Goal: Task Accomplishment & Management: Manage account settings

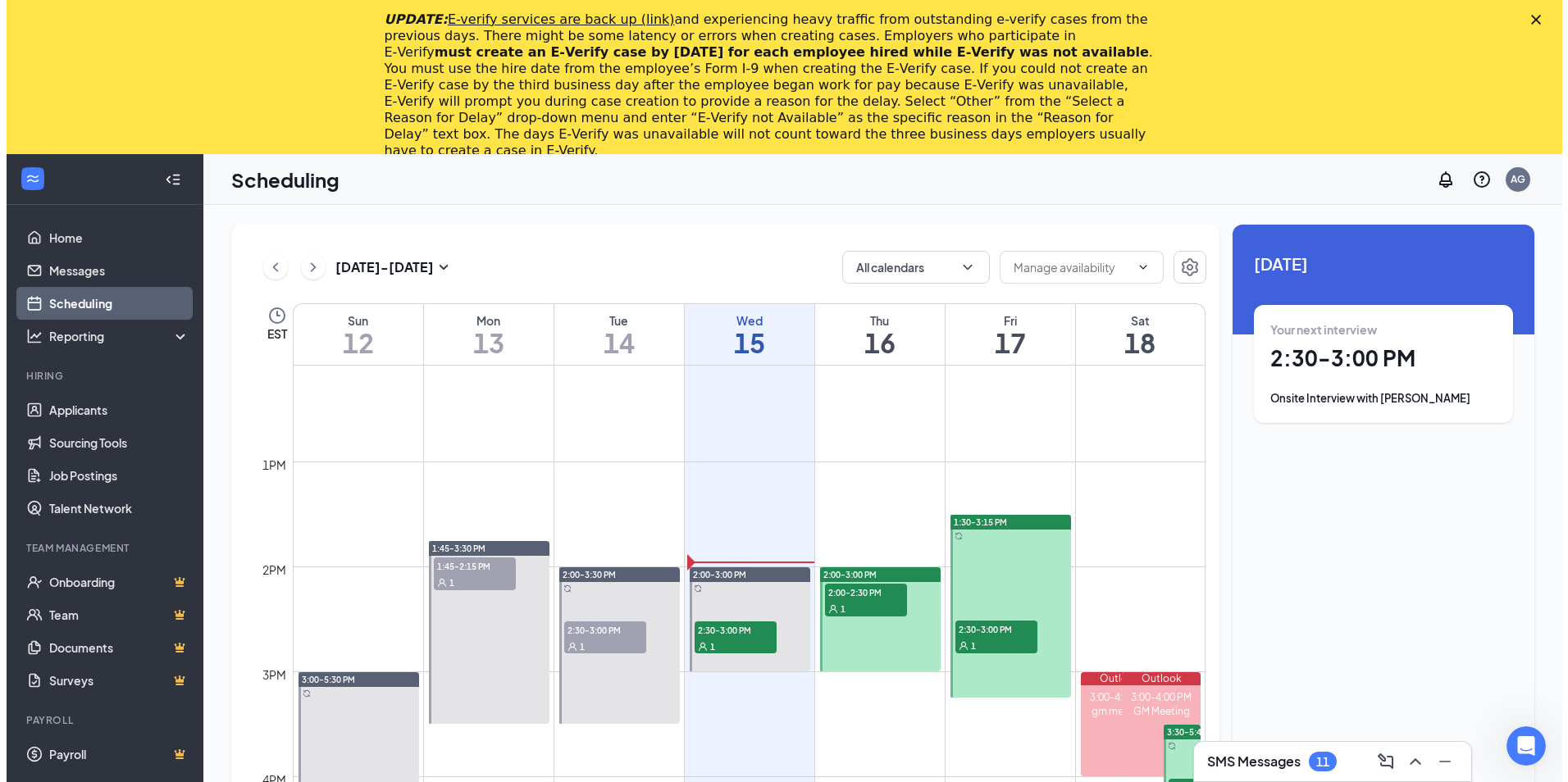
scroll to position [1298, 0]
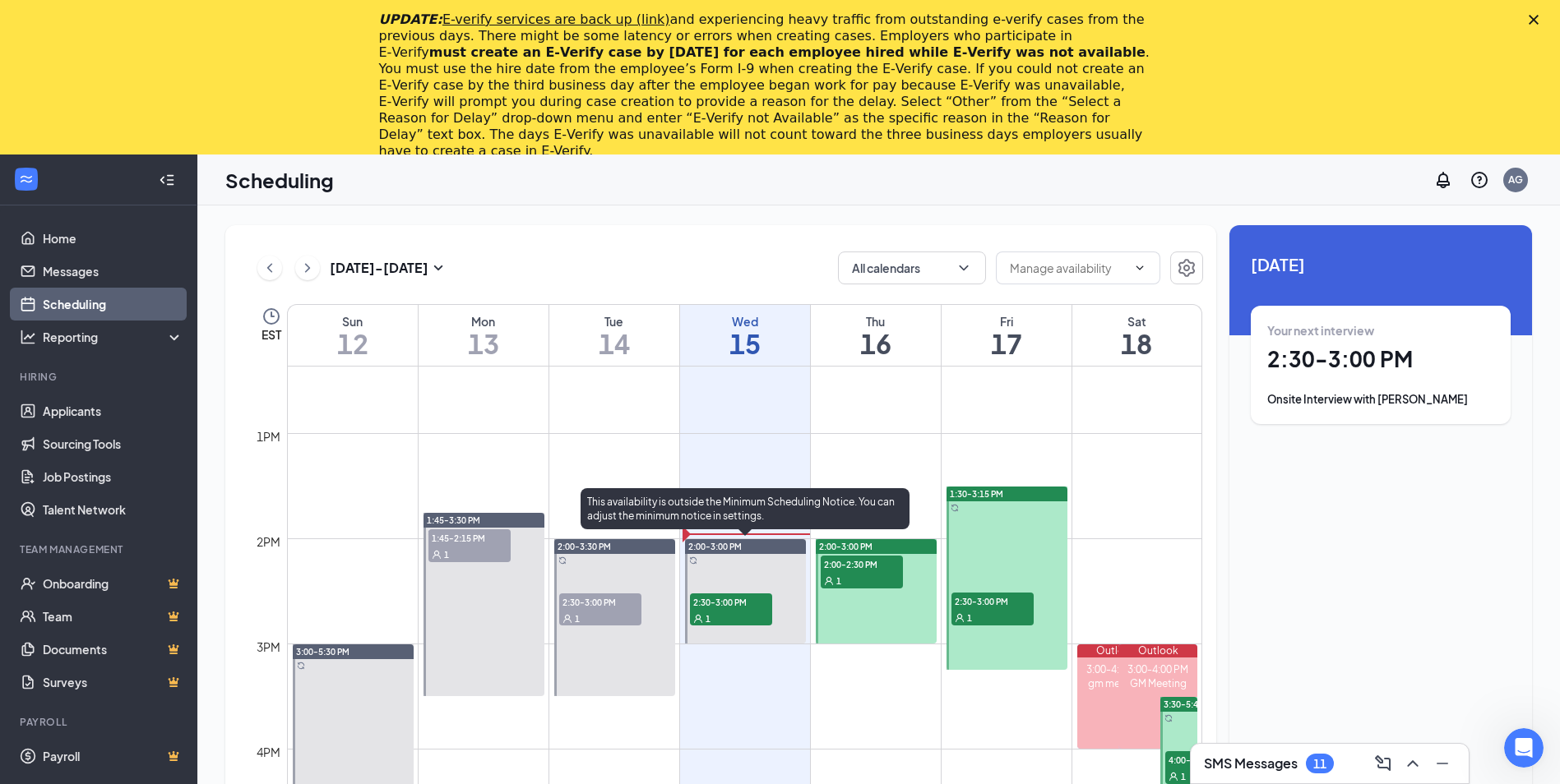
click at [742, 606] on span "2:30-3:00 PM" at bounding box center [731, 601] width 82 height 17
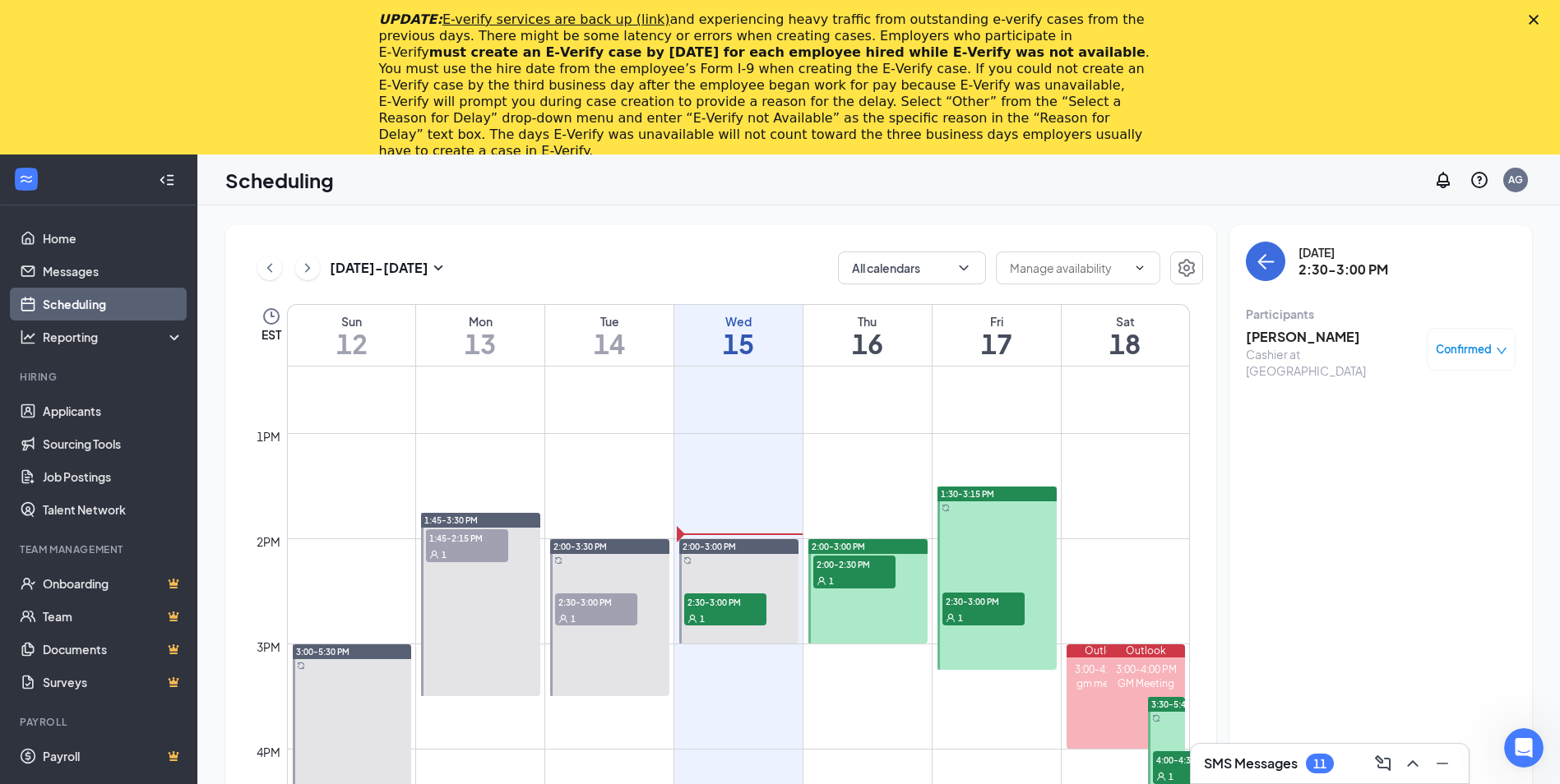
drag, startPoint x: 1279, startPoint y: 347, endPoint x: 1275, endPoint y: 355, distance: 8.9
click at [1276, 355] on div "Cashier at [GEOGRAPHIC_DATA]" at bounding box center [1332, 362] width 172 height 33
click at [1262, 332] on h3 "[PERSON_NAME]" at bounding box center [1332, 337] width 172 height 18
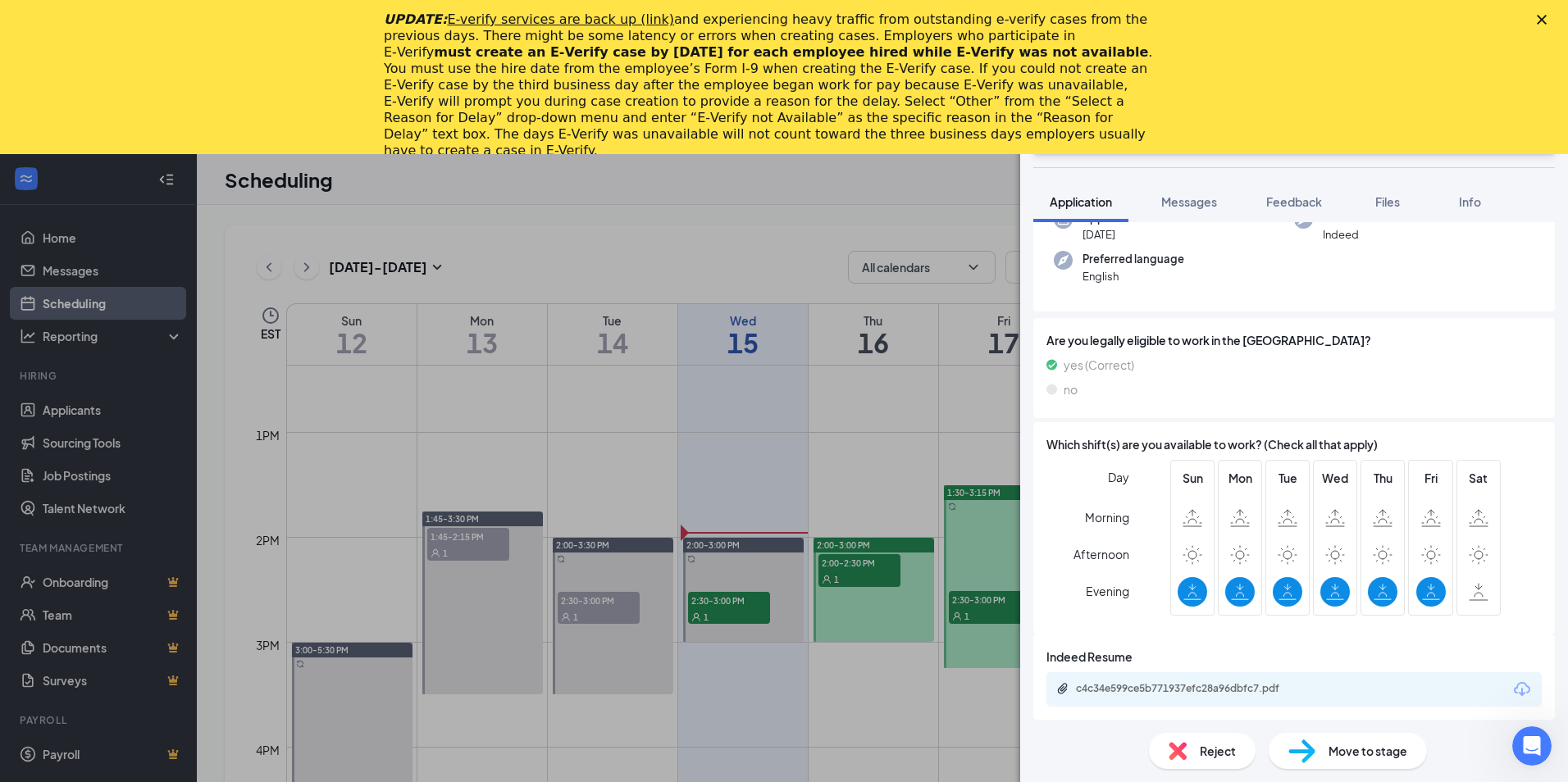
scroll to position [152, 0]
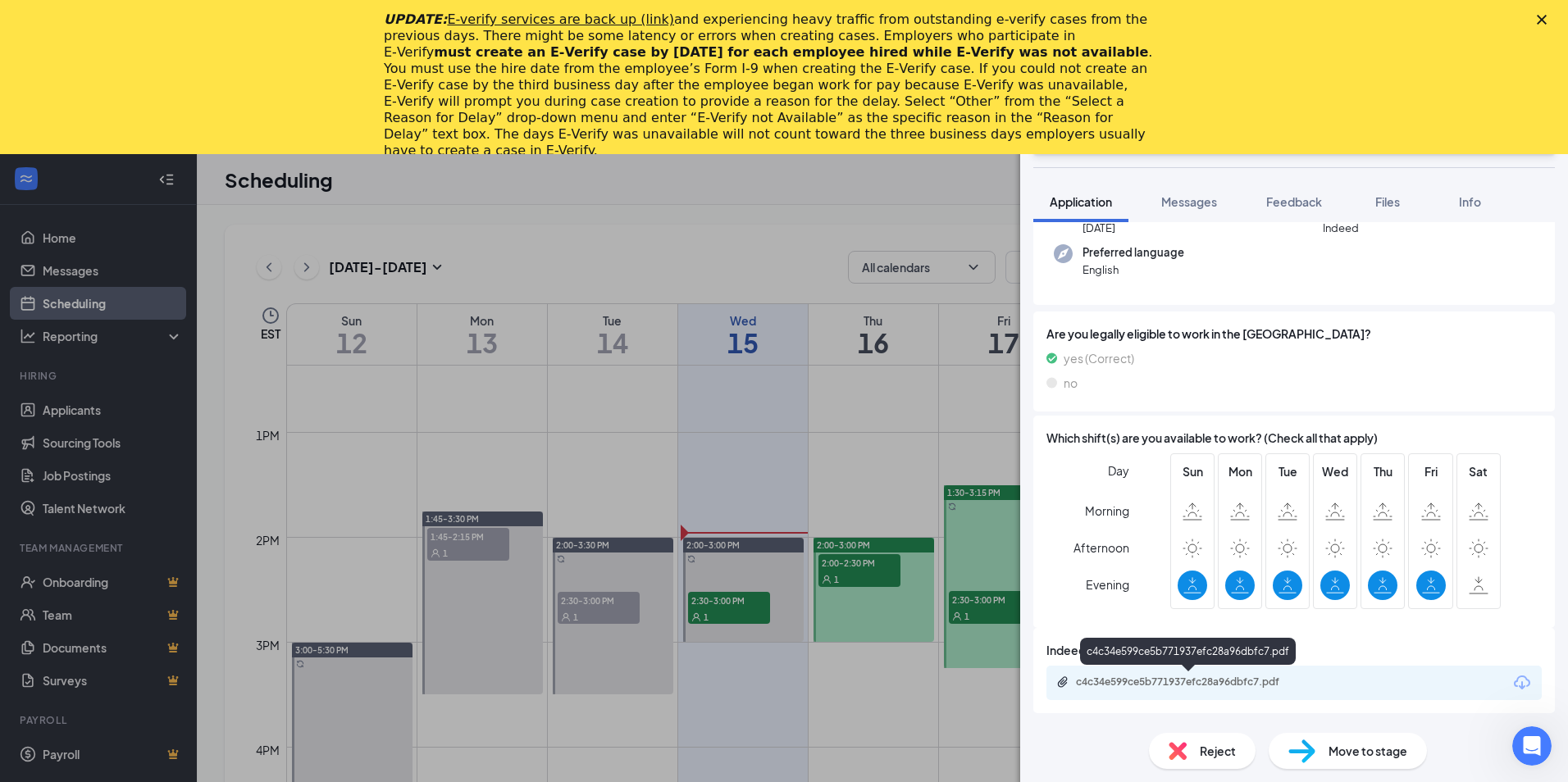
click at [1178, 683] on div "c4c34e599ce5b771937efc28a96dbfc7.pdf" at bounding box center [1190, 682] width 230 height 13
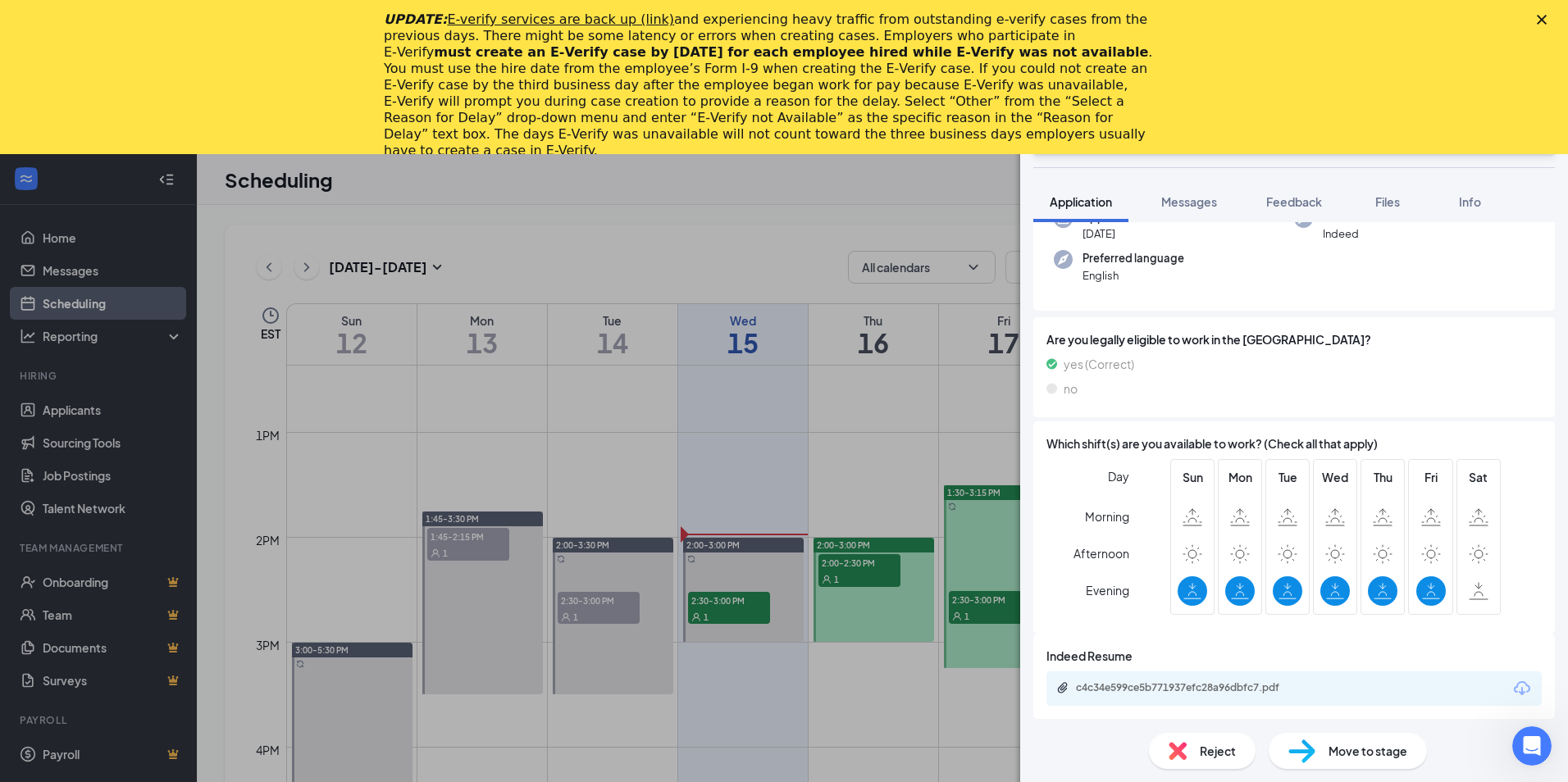
click at [1539, 19] on icon "Close" at bounding box center [1541, 19] width 10 height 10
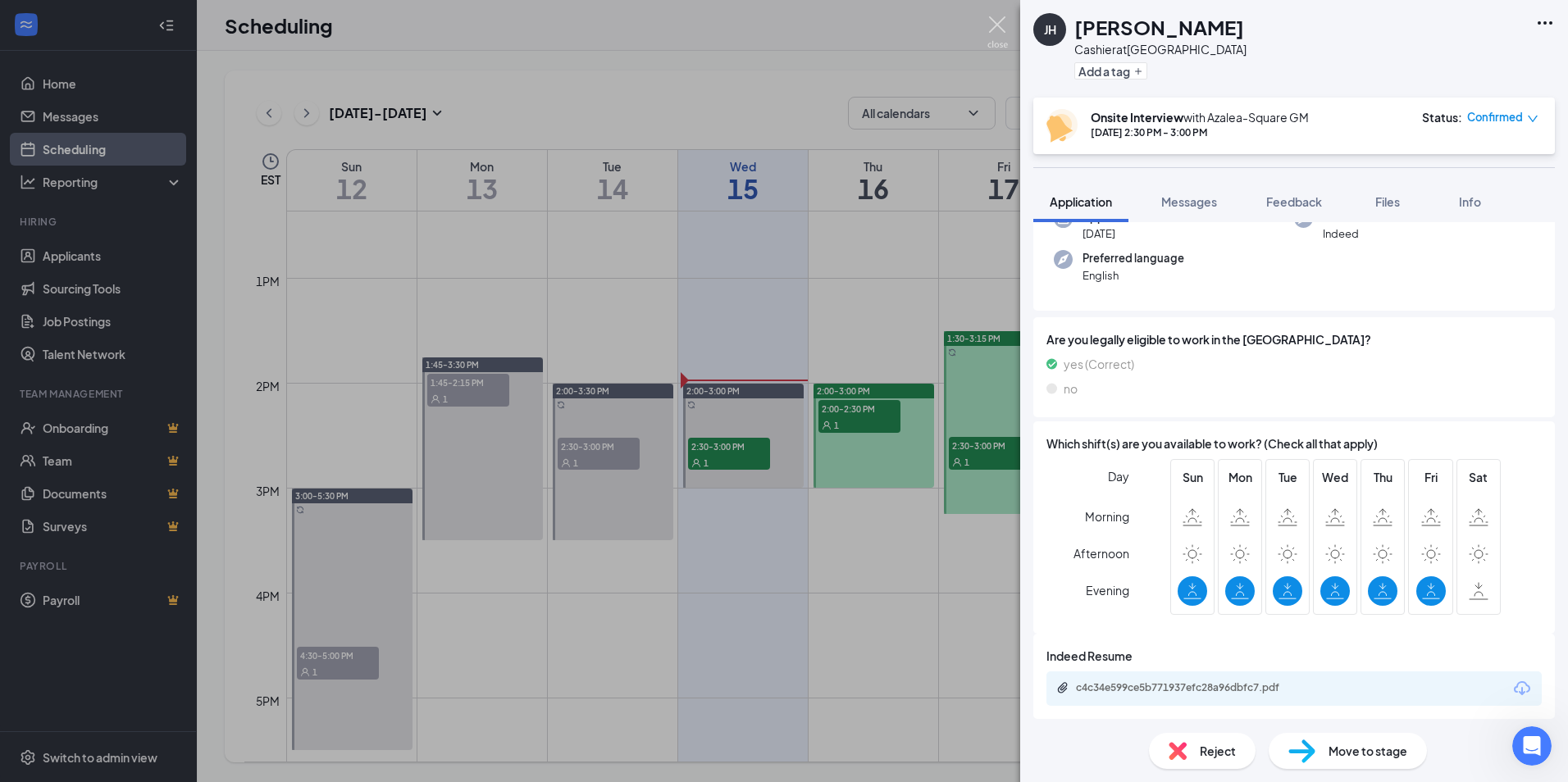
click at [991, 26] on img at bounding box center [997, 32] width 20 height 32
